Goal: Find specific page/section: Find specific page/section

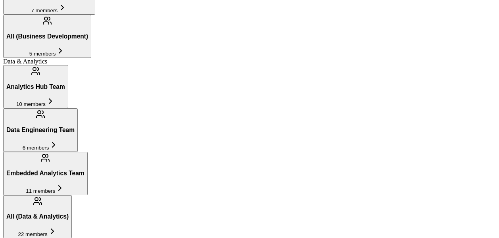
scroll to position [304, 0]
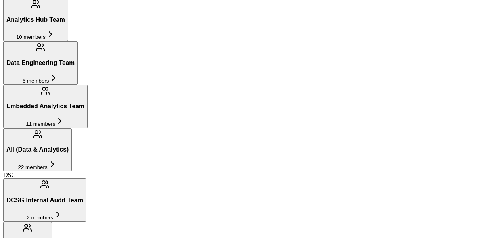
scroll to position [371, 0]
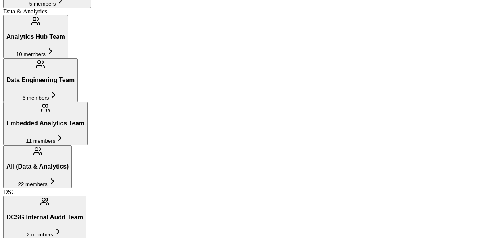
scroll to position [349, 0]
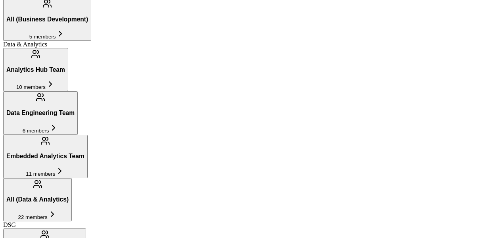
scroll to position [317, 0]
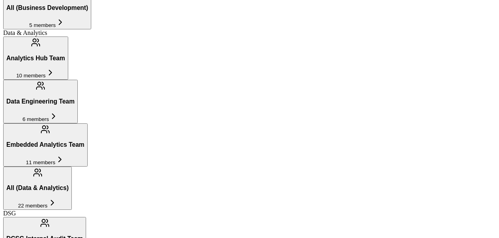
scroll to position [342, 0]
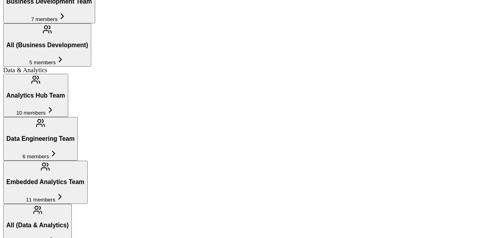
type input "[PERSON_NAME]"
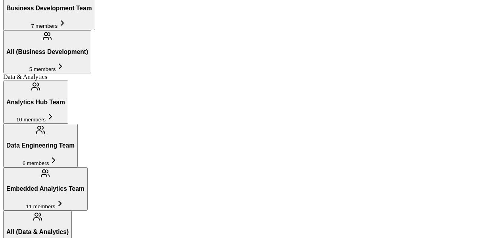
scroll to position [284, 0]
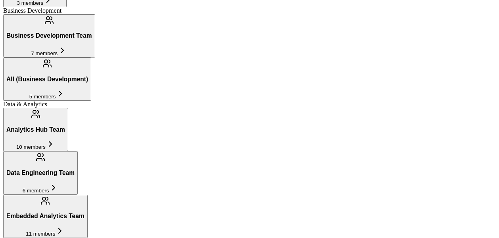
scroll to position [279, 0]
